Goal: Transaction & Acquisition: Purchase product/service

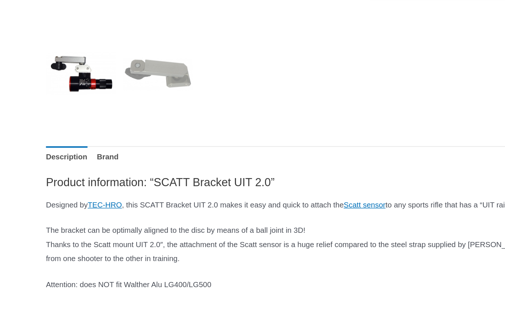
scroll to position [245, 0]
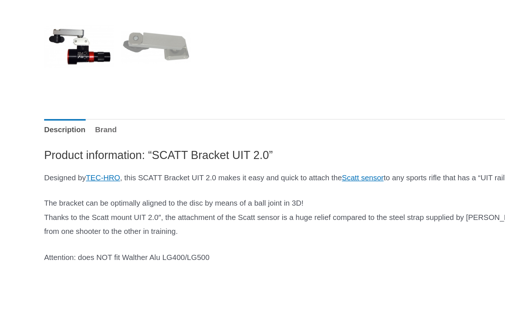
click at [85, 116] on link "Brand" at bounding box center [78, 166] width 16 height 16
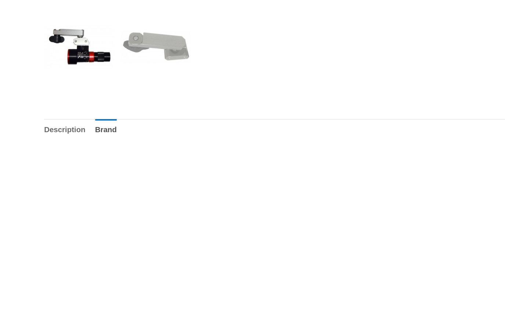
click at [47, 116] on link "Description" at bounding box center [47, 166] width 30 height 16
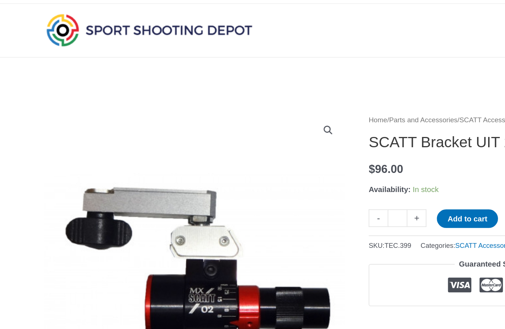
scroll to position [0, 0]
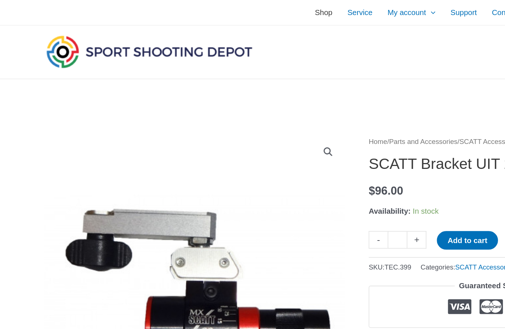
click at [230, 7] on span "Shop" at bounding box center [236, 9] width 13 height 18
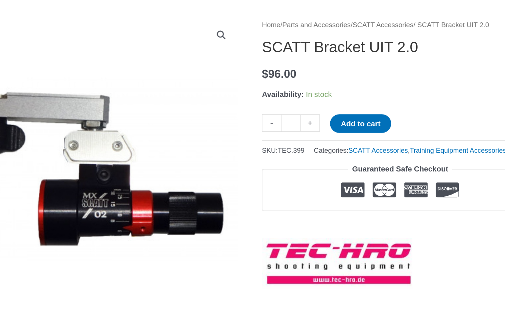
scroll to position [24, 0]
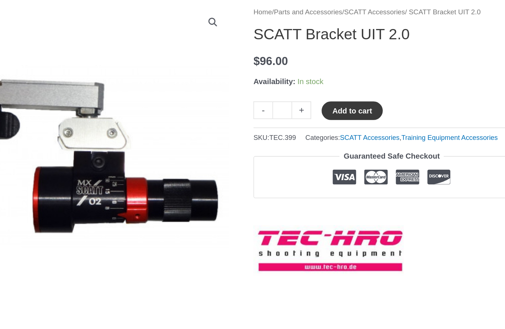
click at [243, 116] on button "Add to cart" at bounding box center [342, 152] width 44 height 14
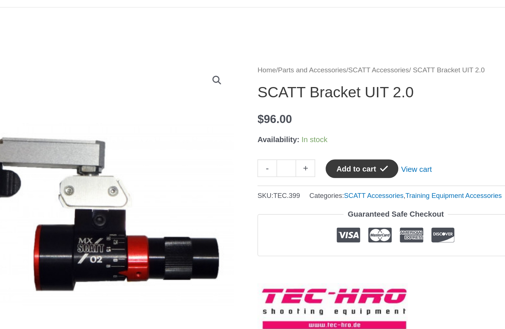
scroll to position [0, 0]
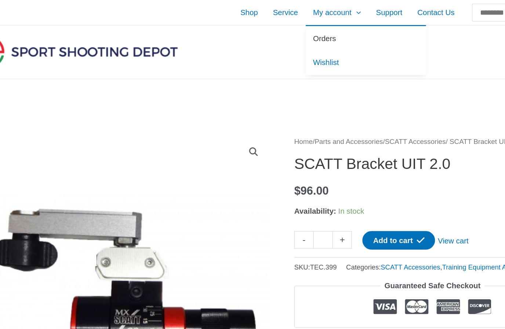
click at [243, 28] on span "Orders" at bounding box center [292, 28] width 17 height 6
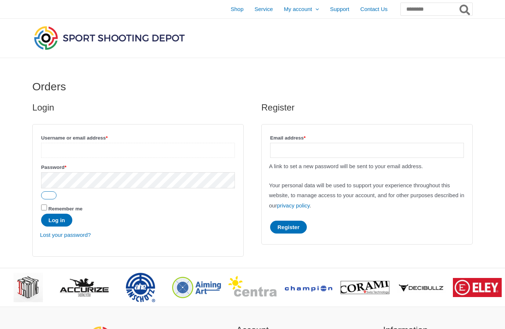
click at [78, 152] on input "Username or email address * Required" at bounding box center [138, 150] width 194 height 15
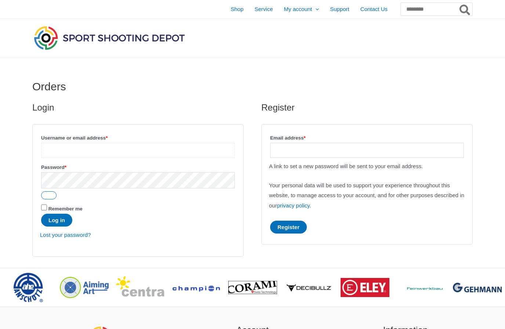
type input "**********"
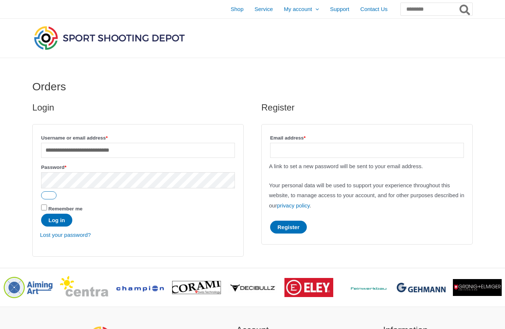
click at [52, 219] on button "Log in" at bounding box center [56, 219] width 31 height 13
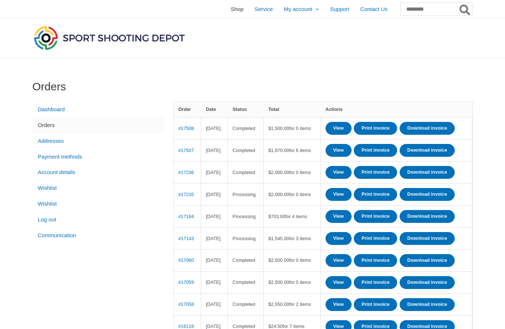
click at [230, 11] on span "Shop" at bounding box center [236, 9] width 13 height 18
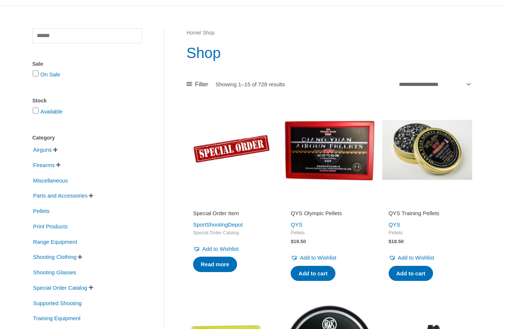
scroll to position [72, 0]
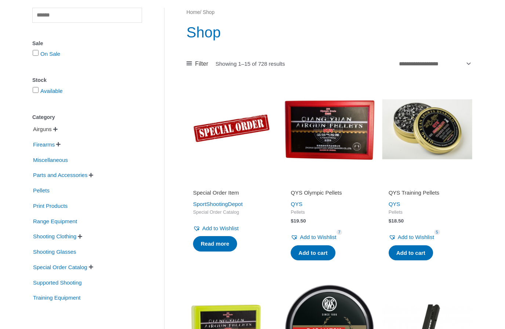
click at [40, 132] on span "Airguns" at bounding box center [42, 129] width 20 height 12
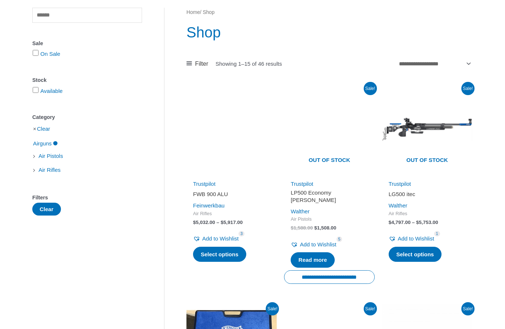
scroll to position [95, 0]
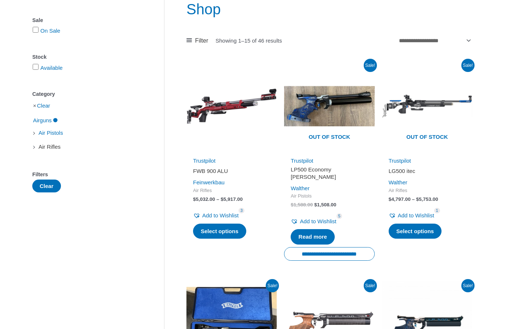
click at [46, 151] on span "Air Rifles" at bounding box center [49, 146] width 23 height 12
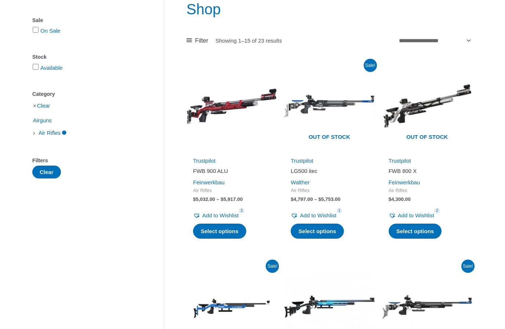
click at [99, 143] on div "Clear Sale On Sale Stock Available Category Clear Airguns Air Rifles Filters Cl…" at bounding box center [87, 82] width 110 height 194
click at [303, 158] on link "Trustpilot" at bounding box center [301, 160] width 22 height 6
click at [294, 172] on h2 "LG500 itec" at bounding box center [328, 170] width 77 height 7
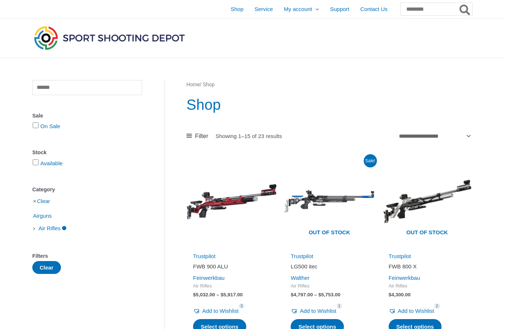
scroll to position [95, 0]
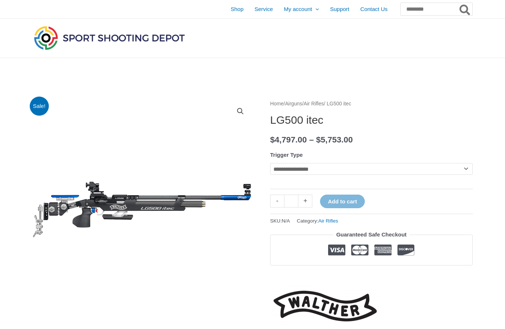
click at [294, 172] on select "**********" at bounding box center [371, 169] width 202 height 12
select select "**********"
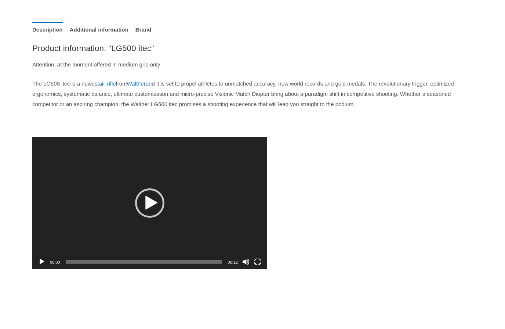
scroll to position [498, 0]
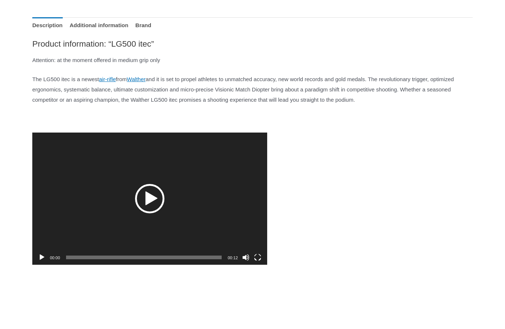
click at [149, 206] on div "Play" at bounding box center [149, 198] width 29 height 29
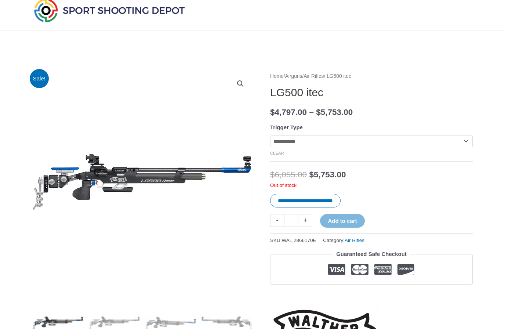
scroll to position [0, 0]
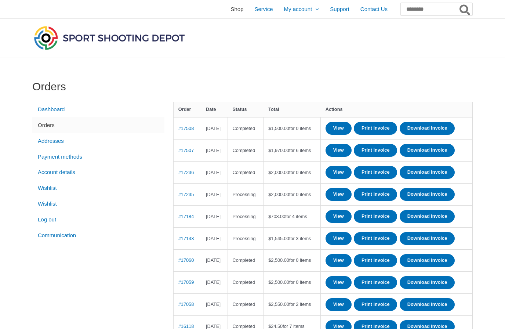
click at [230, 14] on span "Shop" at bounding box center [236, 9] width 13 height 18
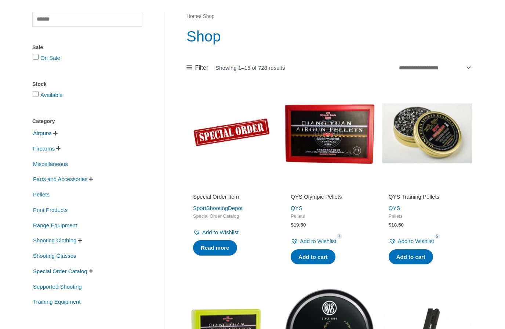
scroll to position [82, 0]
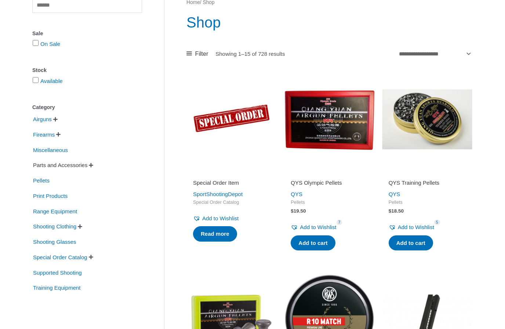
click at [34, 167] on span "Parts and Accessories" at bounding box center [60, 165] width 56 height 12
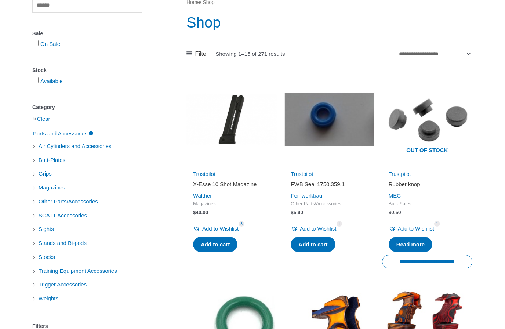
scroll to position [112, 0]
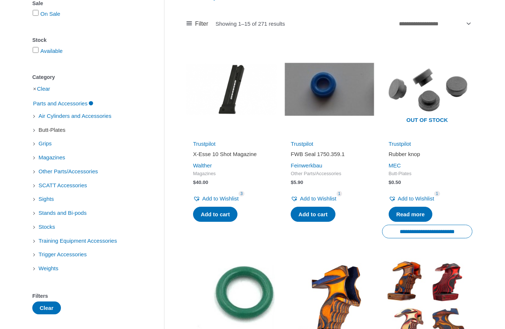
click at [49, 133] on span "Butt-Plates" at bounding box center [52, 130] width 28 height 12
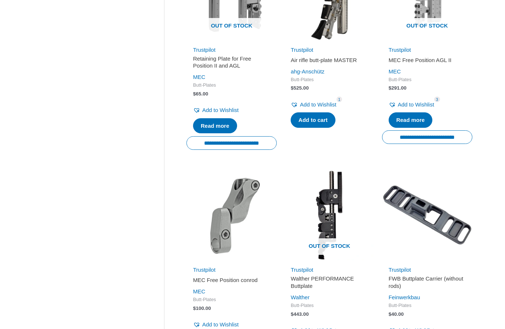
scroll to position [433, 0]
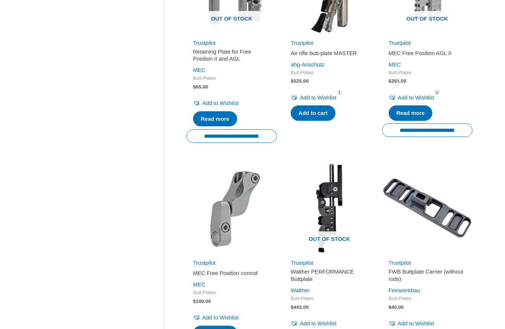
drag, startPoint x: 49, startPoint y: 133, endPoint x: 0, endPoint y: -433, distance: 569.1
click at [378, 328] on ul "**********" at bounding box center [329, 273] width 286 height 1100
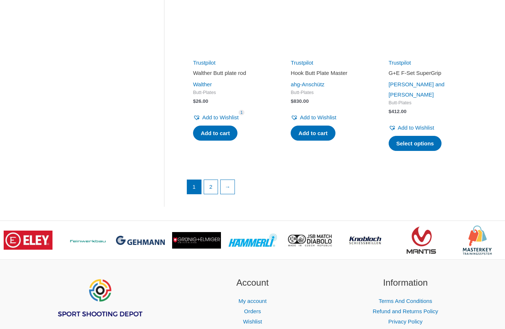
scroll to position [1043, 0]
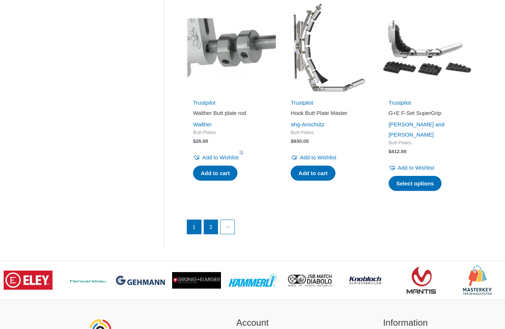
click at [205, 220] on link "2" at bounding box center [211, 227] width 14 height 14
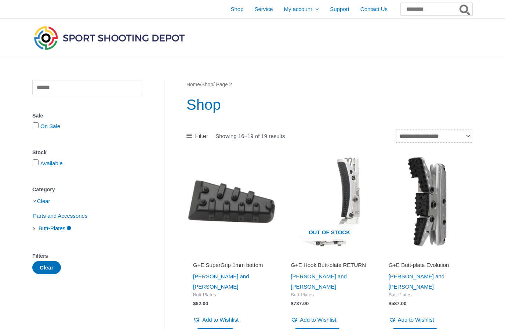
click at [405, 133] on select "**********" at bounding box center [434, 135] width 76 height 13
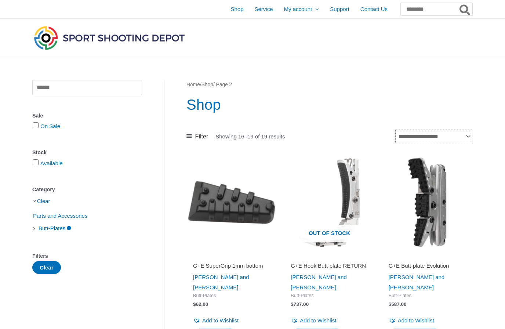
select select "**********"
click at [230, 8] on span "Shop" at bounding box center [236, 9] width 13 height 18
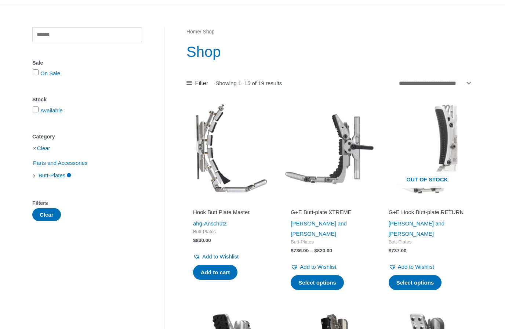
scroll to position [53, 0]
click at [190, 215] on div "Hook Butt Plate Master ahg-Anschütz Butt-Plates $ 830.00 Add to Wishlist Remove…" at bounding box center [231, 240] width 90 height 84
click at [189, 215] on div "Hook Butt Plate Master ahg-Anschütz Butt-Plates $ 830.00 Add to Wishlist Remove…" at bounding box center [231, 240] width 90 height 84
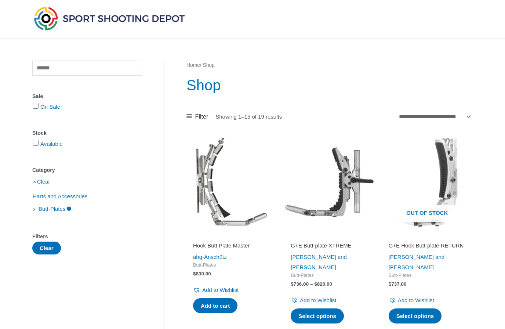
scroll to position [0, 0]
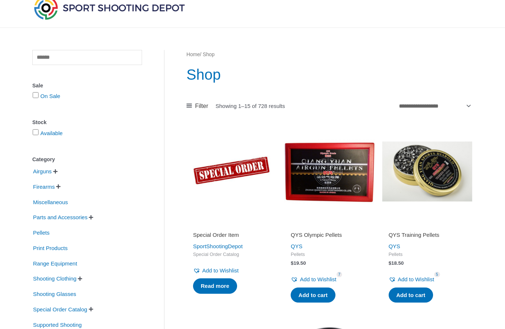
scroll to position [60, 0]
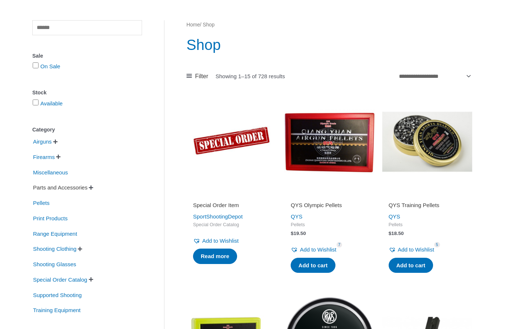
click at [40, 188] on span "Parts and Accessories" at bounding box center [60, 187] width 56 height 12
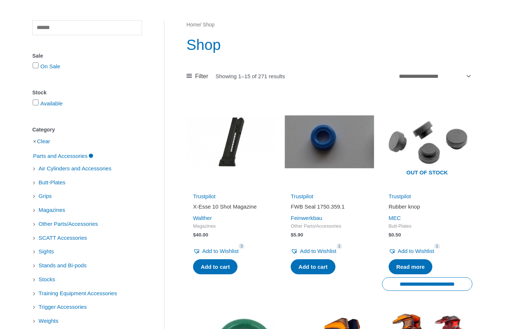
scroll to position [90, 0]
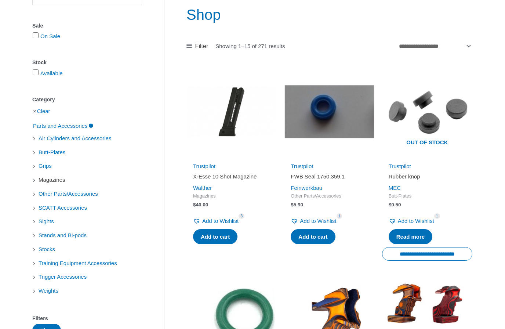
click at [45, 181] on span "Magazines" at bounding box center [52, 179] width 28 height 12
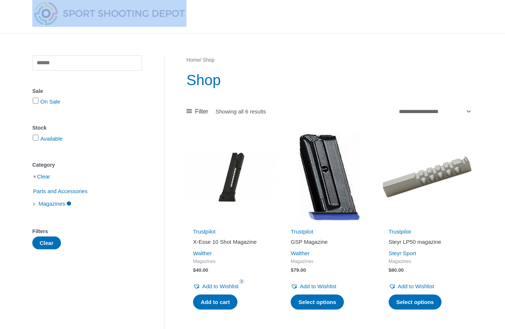
scroll to position [10, 0]
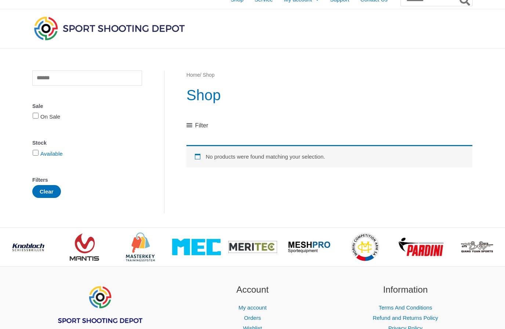
click at [52, 116] on link "On Sale" at bounding box center [50, 116] width 20 height 6
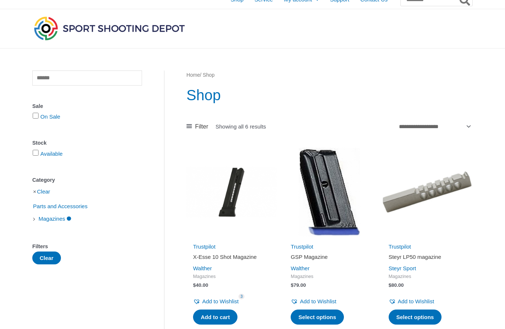
click at [47, 21] on img at bounding box center [109, 28] width 154 height 27
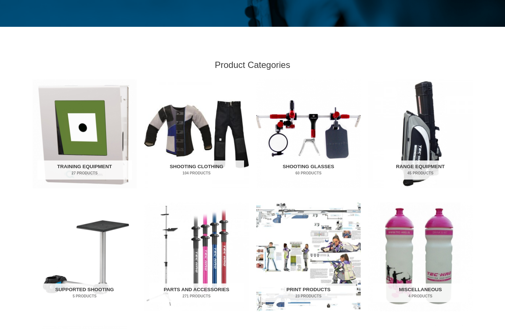
scroll to position [187, 0]
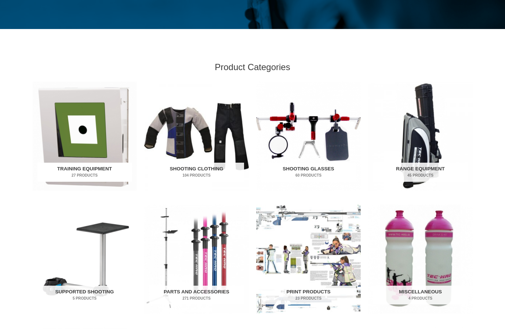
click at [63, 129] on img "Visit product category Training Equipment" at bounding box center [84, 135] width 105 height 109
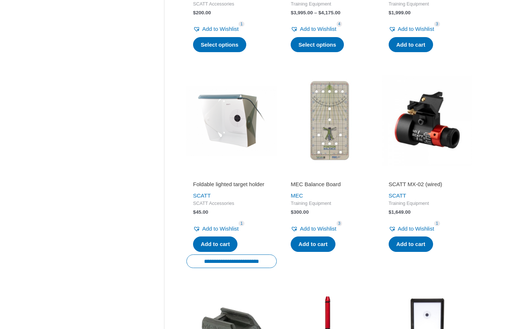
scroll to position [325, 0]
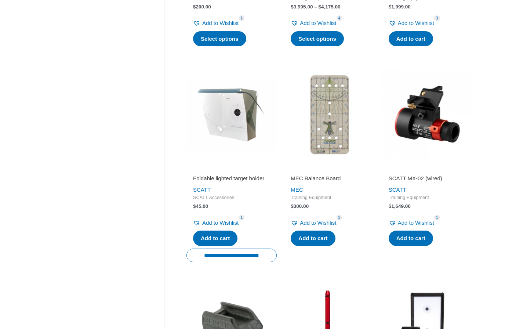
click at [216, 118] on img at bounding box center [231, 114] width 90 height 90
click at [213, 69] on img at bounding box center [231, 114] width 90 height 90
click at [230, 101] on img at bounding box center [231, 114] width 90 height 90
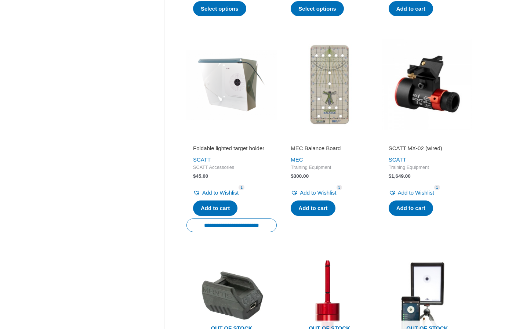
click at [225, 110] on img at bounding box center [231, 84] width 90 height 90
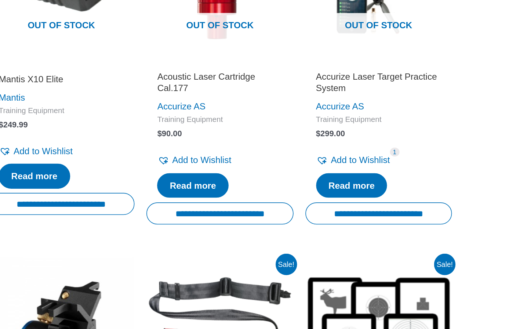
scroll to position [597, 0]
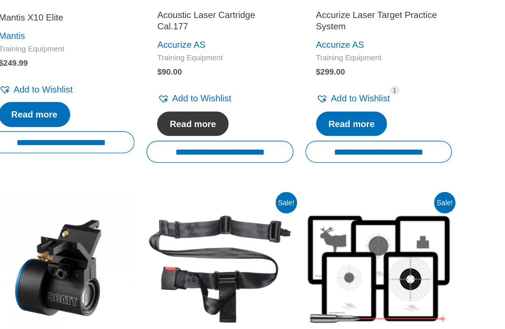
click at [290, 176] on link "Read more" at bounding box center [312, 183] width 44 height 15
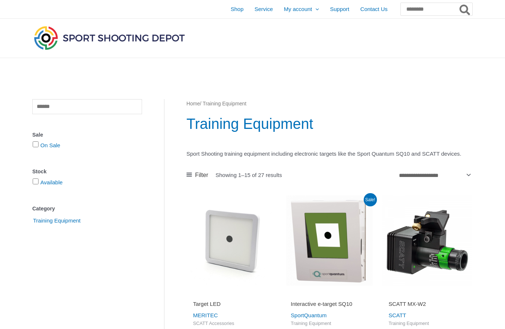
scroll to position [668, 0]
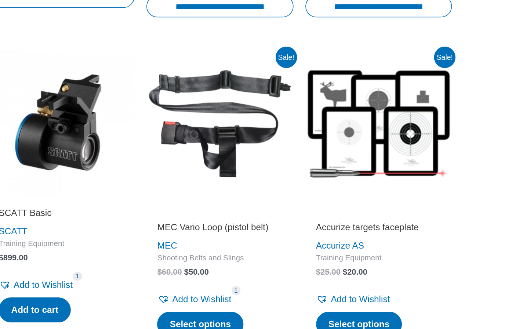
click at [382, 157] on img at bounding box center [427, 202] width 90 height 90
click at [388, 318] on link "Select options" at bounding box center [414, 325] width 53 height 15
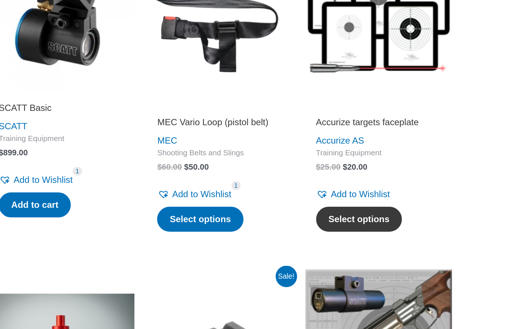
scroll to position [752, 0]
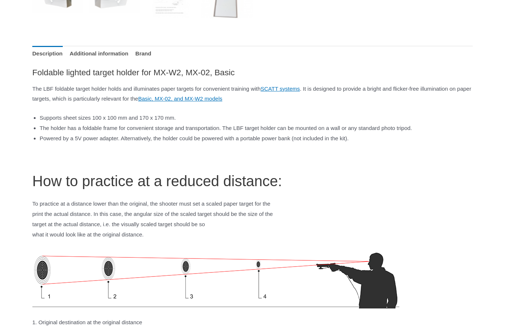
scroll to position [370, 0]
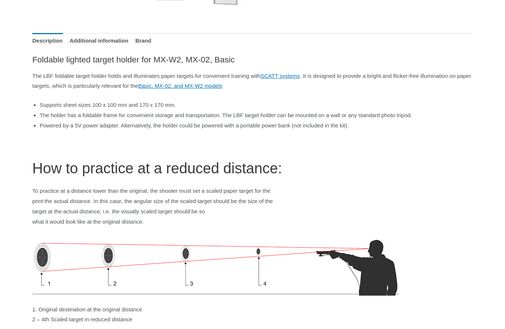
click at [177, 160] on h1 "How to practice at a reduced distance:" at bounding box center [252, 168] width 440 height 21
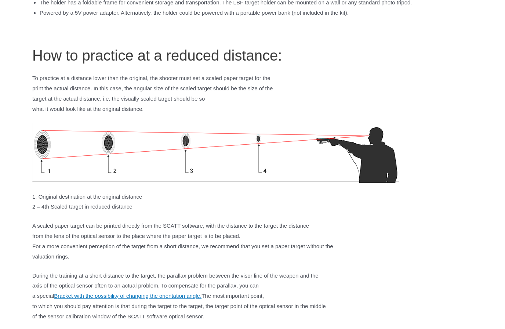
scroll to position [480, 0]
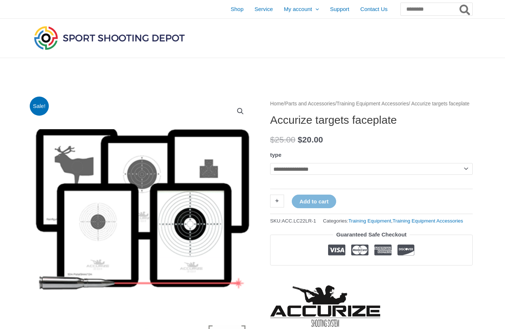
click at [279, 171] on select "**********" at bounding box center [371, 169] width 202 height 12
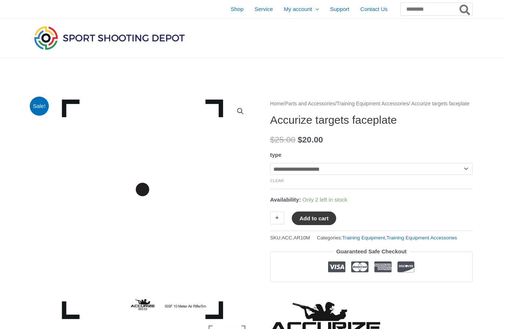
click at [309, 221] on button "Add to cart" at bounding box center [314, 218] width 44 height 14
click at [311, 175] on select "**********" at bounding box center [371, 169] width 202 height 12
click at [287, 174] on select "**********" at bounding box center [371, 169] width 202 height 12
click at [290, 175] on select "**********" at bounding box center [371, 169] width 202 height 12
select select "**********"
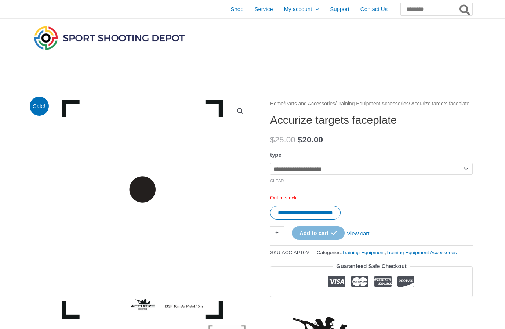
click at [341, 39] on div at bounding box center [404, 38] width 137 height 39
click at [340, 45] on div at bounding box center [404, 38] width 137 height 39
click at [324, 103] on link "Parts and Accessories" at bounding box center [310, 104] width 50 height 6
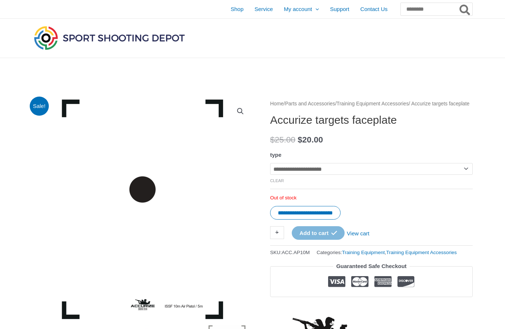
click at [311, 175] on select "**********" at bounding box center [371, 169] width 202 height 12
click at [307, 175] on select "**********" at bounding box center [371, 169] width 202 height 12
click at [289, 175] on select "**********" at bounding box center [371, 169] width 202 height 12
click at [283, 175] on select "**********" at bounding box center [371, 169] width 202 height 12
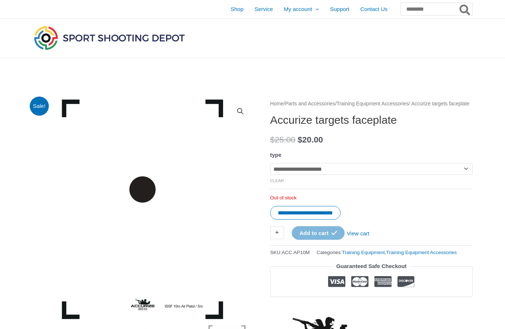
click at [270, 172] on select "**********" at bounding box center [371, 169] width 202 height 12
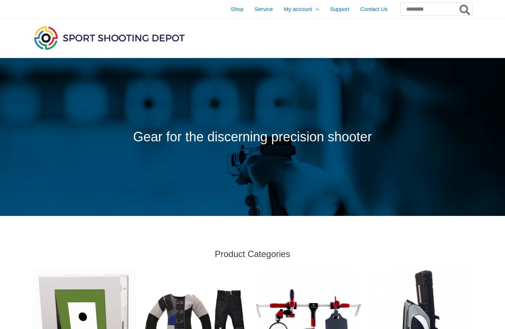
scroll to position [217, 0]
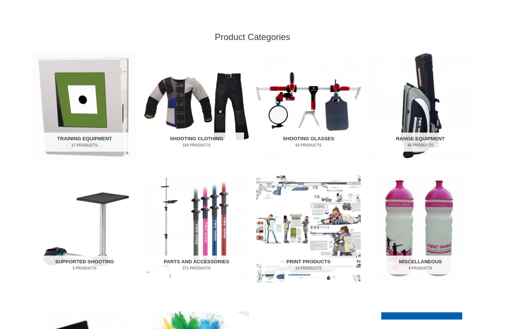
click at [291, 116] on img "Visit product category Shooting Glasses" at bounding box center [308, 105] width 105 height 109
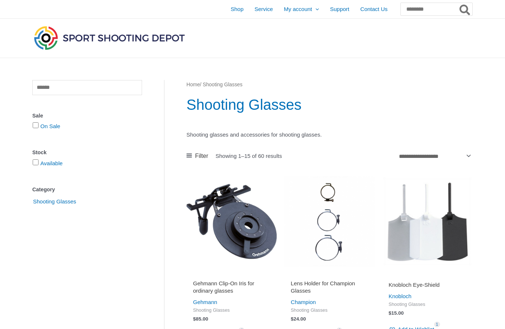
click at [309, 106] on h1 "Shooting Glasses" at bounding box center [329, 104] width 286 height 21
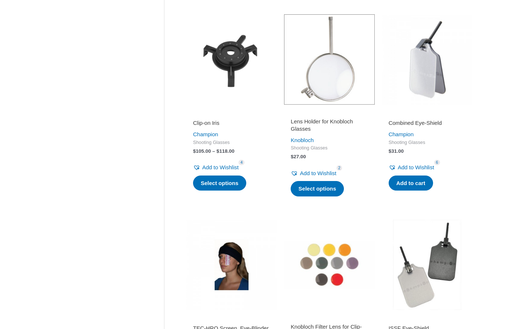
scroll to position [410, 0]
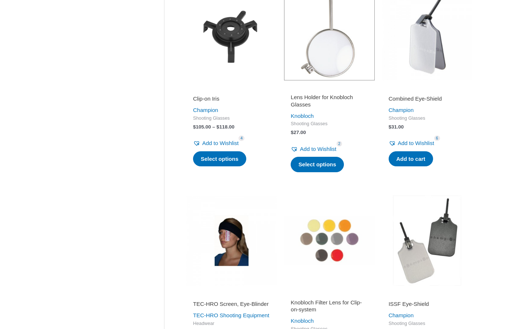
click at [191, 174] on li "Clip-on [PERSON_NAME] Shooting Glasses $ 105.00 – $ 118.00 Price range: $105.00…" at bounding box center [231, 85] width 90 height 191
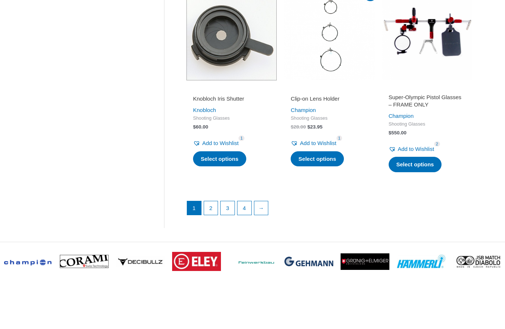
scroll to position [1062, 0]
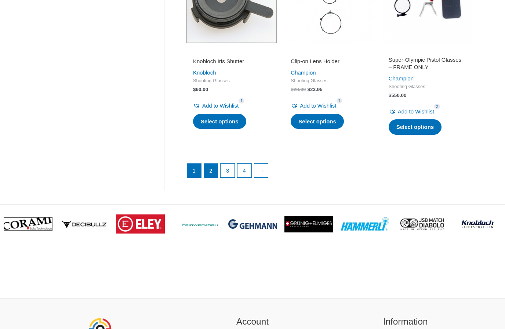
click at [208, 167] on link "2" at bounding box center [211, 171] width 14 height 14
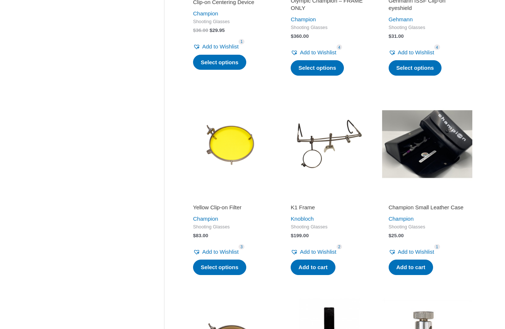
scroll to position [299, 0]
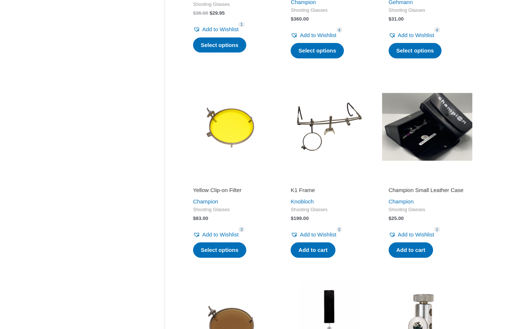
click at [308, 123] on img at bounding box center [329, 126] width 90 height 90
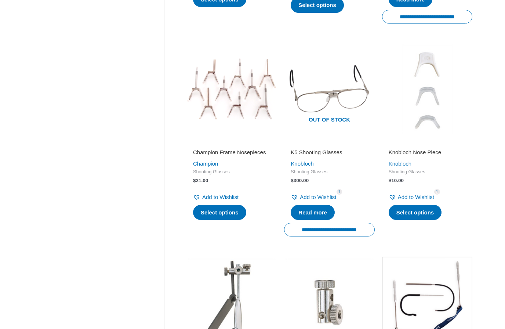
scroll to position [716, 0]
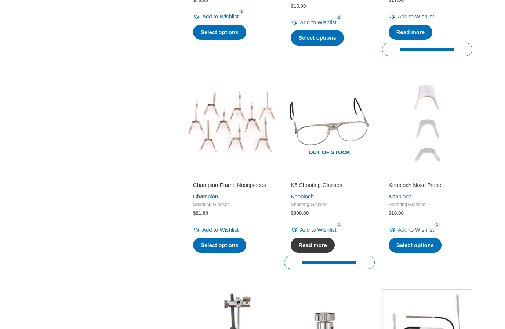
click at [314, 246] on link "Read more" at bounding box center [312, 244] width 44 height 15
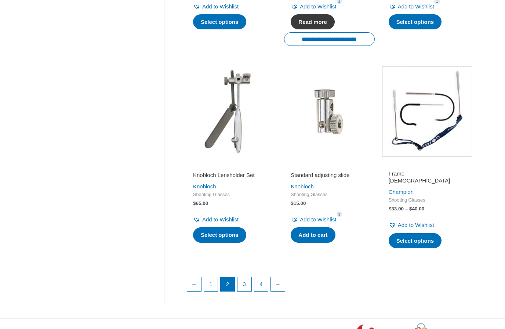
scroll to position [942, 0]
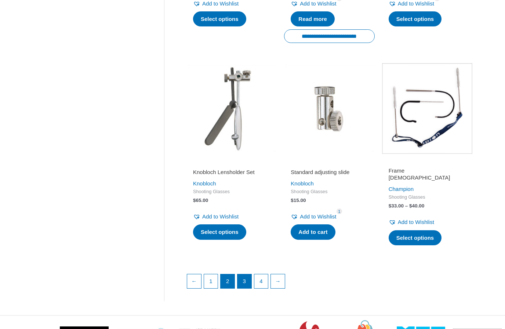
click at [245, 277] on link "3" at bounding box center [244, 281] width 14 height 14
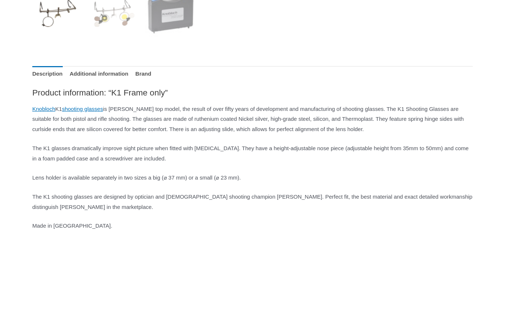
scroll to position [363, 0]
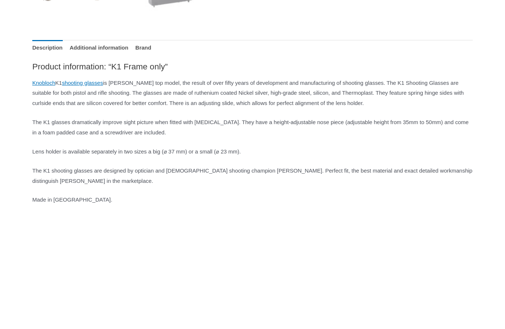
click at [34, 33] on div "Description Additional information Brand Product information: “K1 Frame only” […" at bounding box center [252, 258] width 440 height 458
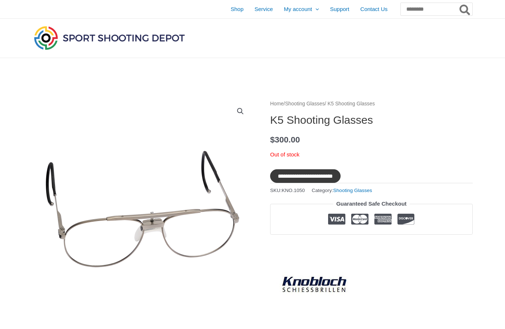
click at [294, 169] on input "**********" at bounding box center [305, 176] width 70 height 14
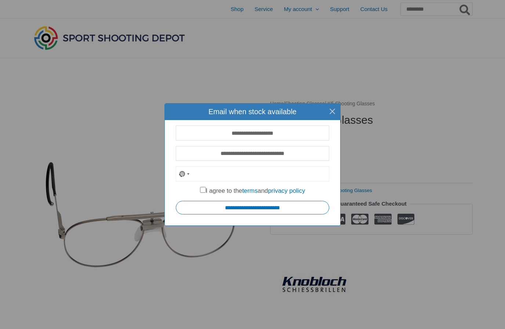
click at [219, 173] on input "tel" at bounding box center [252, 173] width 153 height 15
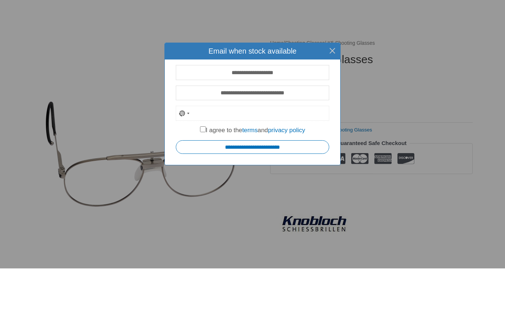
scroll to position [8, 0]
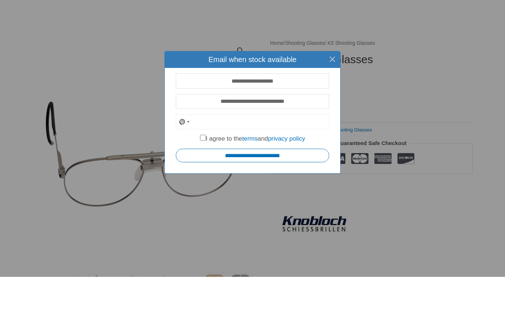
type input "**********"
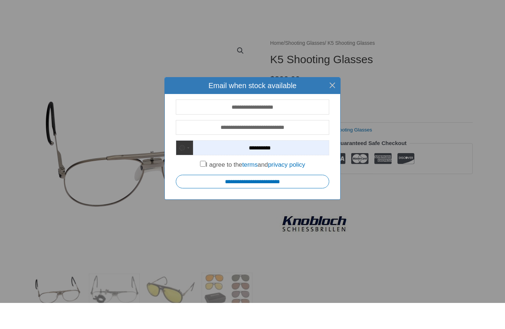
click at [184, 170] on div "No country selected" at bounding box center [182, 173] width 6 height 7
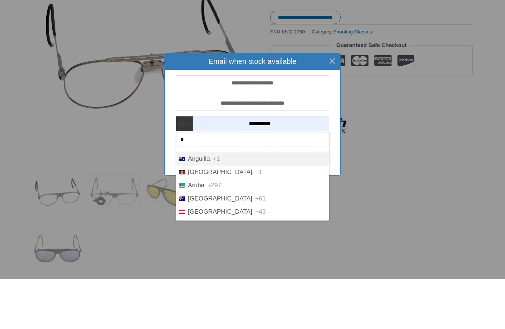
scroll to position [114, 0]
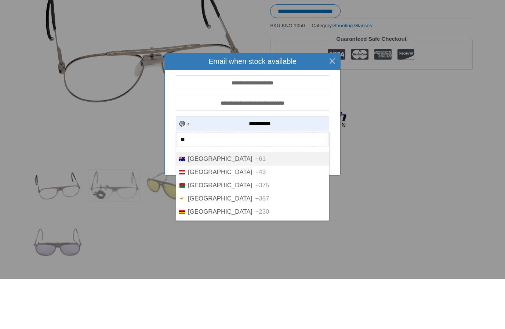
type input "**"
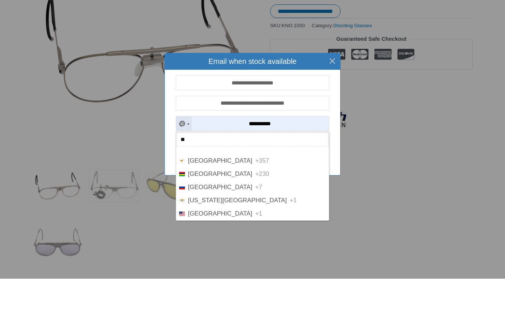
click at [194, 182] on input "**" at bounding box center [252, 189] width 153 height 15
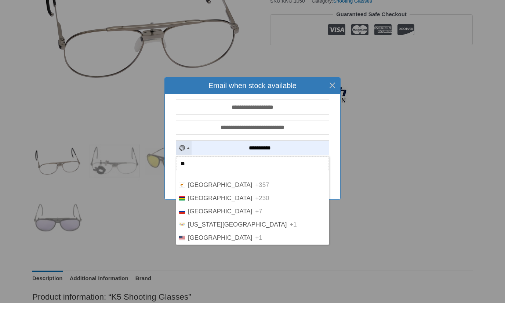
scroll to position [166, 0]
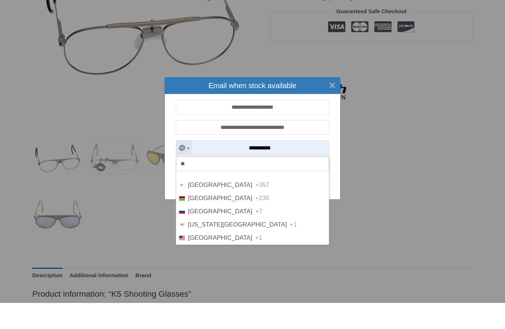
click at [201, 234] on span "Russia" at bounding box center [220, 237] width 65 height 7
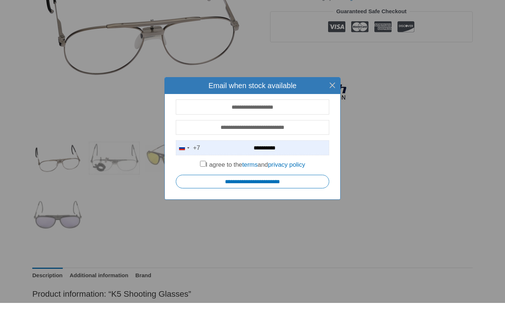
click at [208, 166] on input "**********" at bounding box center [252, 173] width 153 height 15
click at [182, 172] on div "Russia +7" at bounding box center [182, 174] width 6 height 4
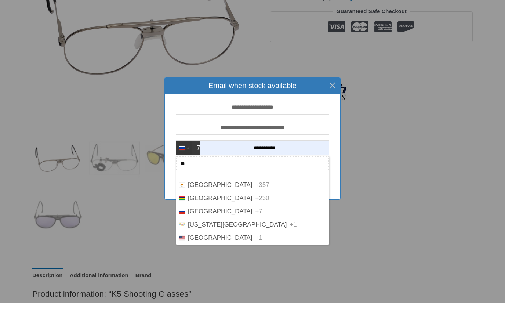
scroll to position [41, 0]
click at [201, 260] on span "United States" at bounding box center [220, 263] width 65 height 7
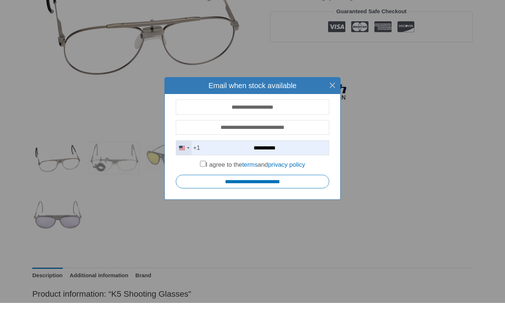
scroll to position [193, 0]
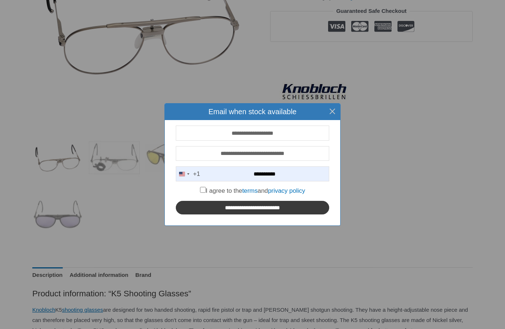
click at [222, 208] on input "**********" at bounding box center [252, 208] width 153 height 14
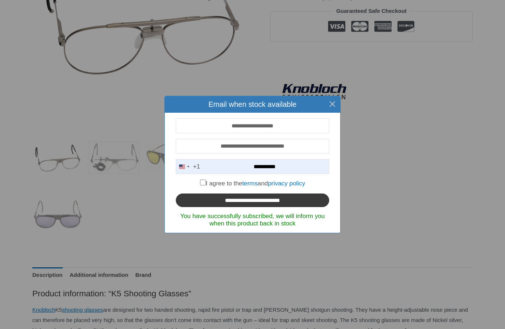
click at [236, 202] on input "**********" at bounding box center [252, 200] width 153 height 14
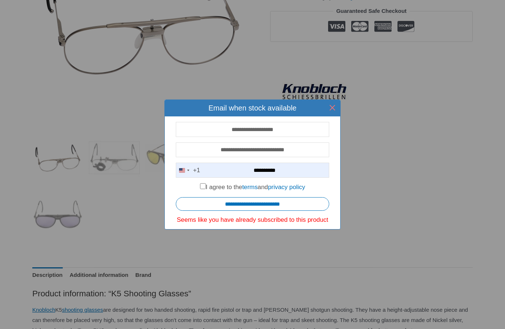
click at [335, 105] on button "×" at bounding box center [332, 107] width 17 height 17
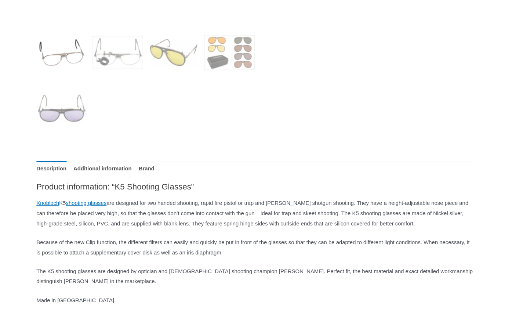
scroll to position [289, 0]
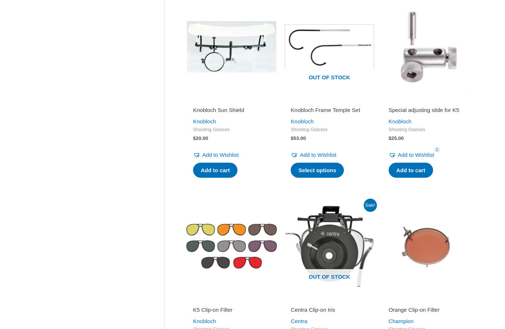
scroll to position [803, 0]
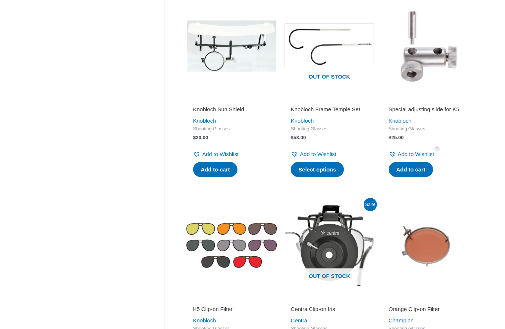
click at [213, 61] on img at bounding box center [231, 46] width 90 height 90
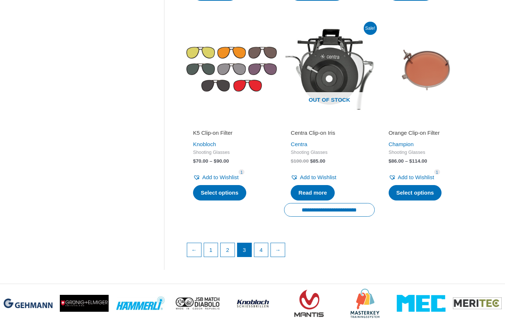
scroll to position [1003, 0]
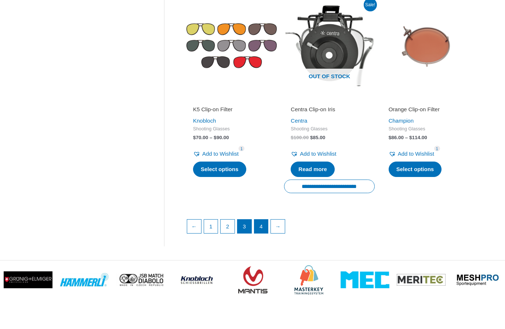
click at [268, 224] on link "4" at bounding box center [261, 226] width 14 height 14
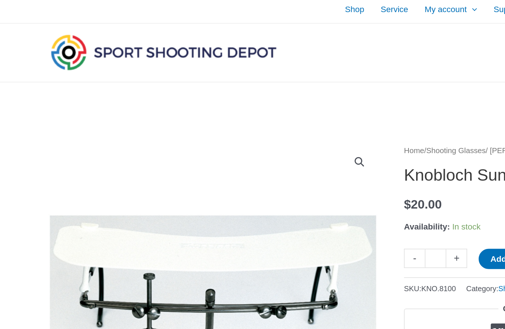
scroll to position [1, 0]
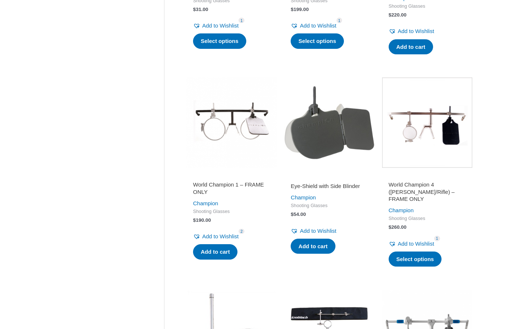
scroll to position [731, 0]
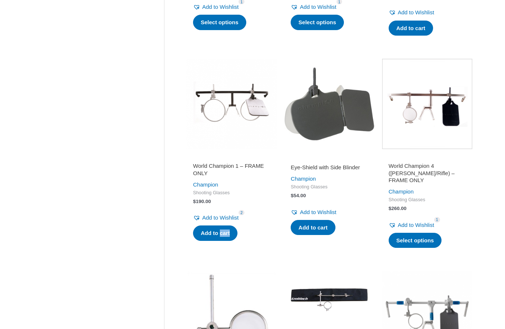
click at [263, 246] on li "World Champion 1 – FRAME ONLY Champion Shooting Glasses $ 190.00 Add to Wishlis…" at bounding box center [231, 158] width 90 height 198
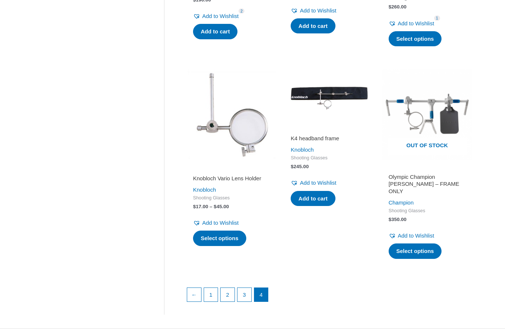
scroll to position [942, 0]
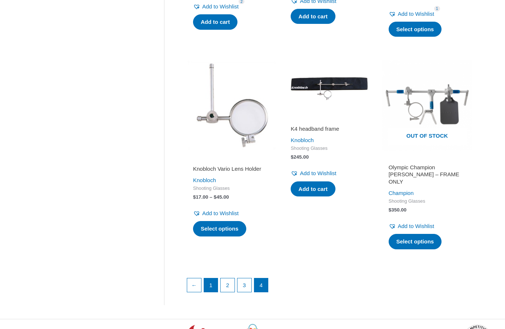
click at [213, 278] on link "1" at bounding box center [211, 285] width 14 height 14
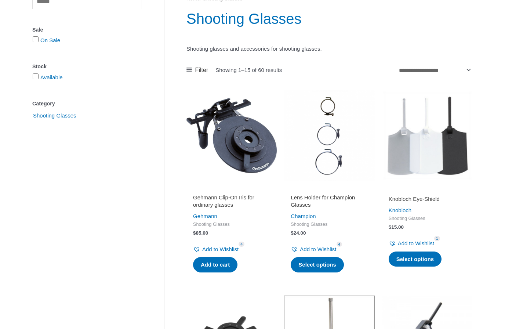
scroll to position [128, 0]
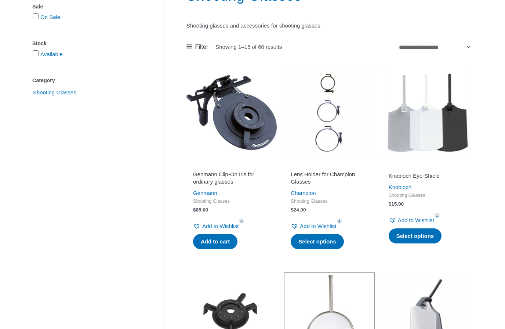
click at [215, 241] on link "Add to cart" at bounding box center [215, 241] width 44 height 15
